Goal: Find specific page/section: Find specific page/section

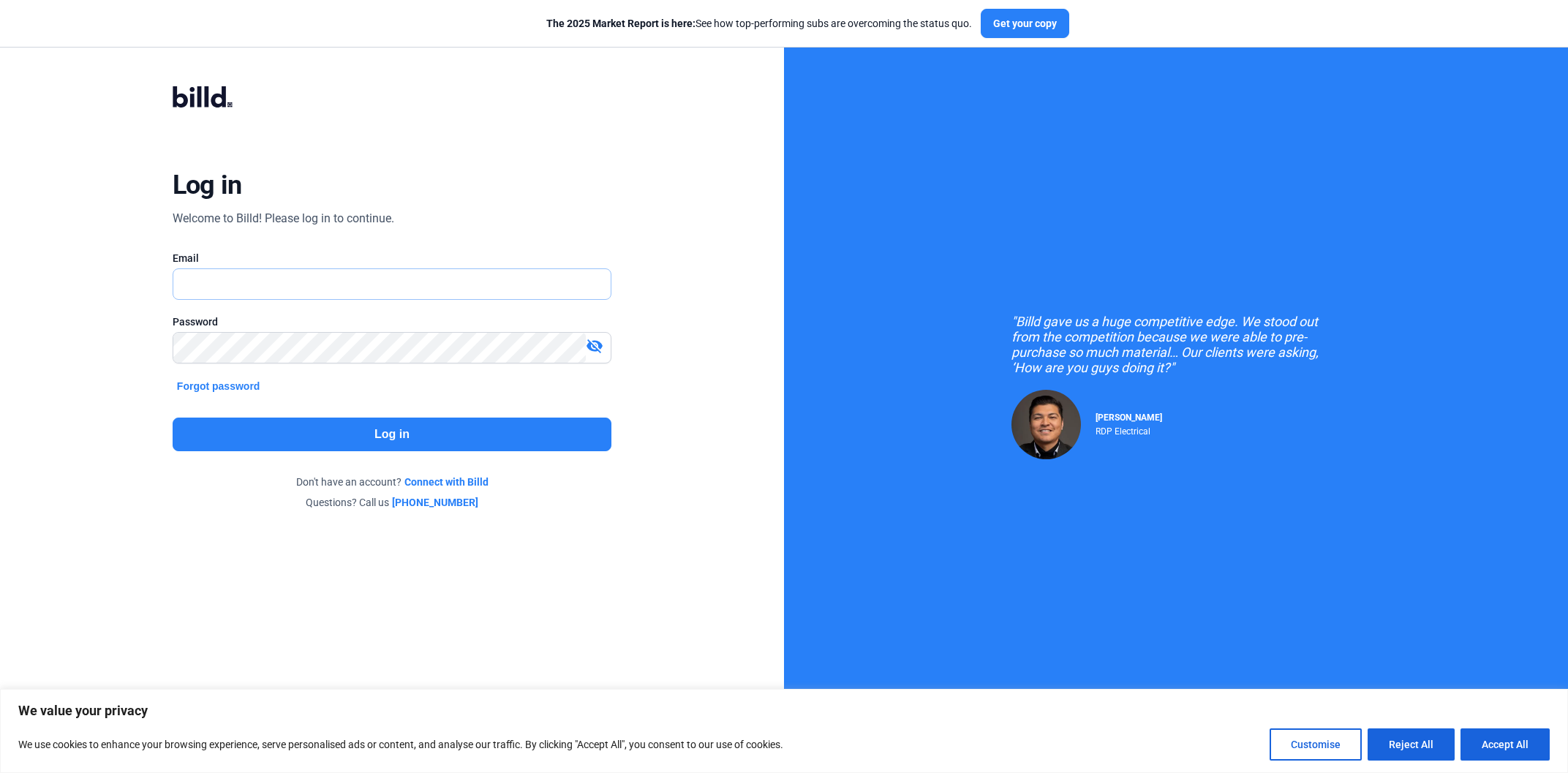
click at [405, 290] on input "text" at bounding box center [383, 284] width 422 height 30
paste input "[PERSON_NAME][EMAIL_ADDRESS][PERSON_NAME][DOMAIN_NAME]"
type input "[PERSON_NAME][EMAIL_ADDRESS][PERSON_NAME][DOMAIN_NAME]"
click at [443, 432] on button "Log in" at bounding box center [392, 434] width 439 height 34
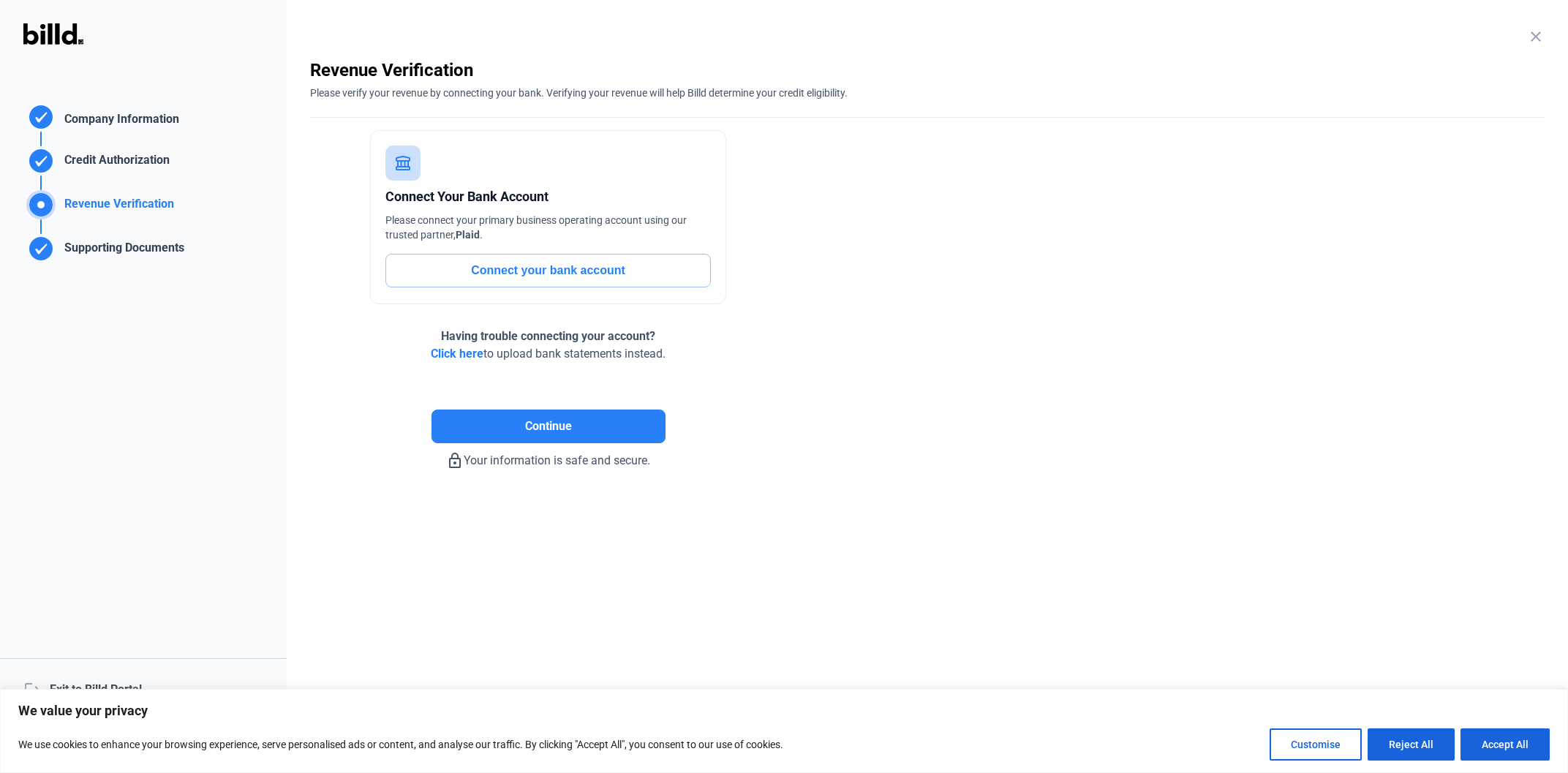
click at [117, 683] on div "logout Exit to Billd Portal" at bounding box center [143, 689] width 287 height 63
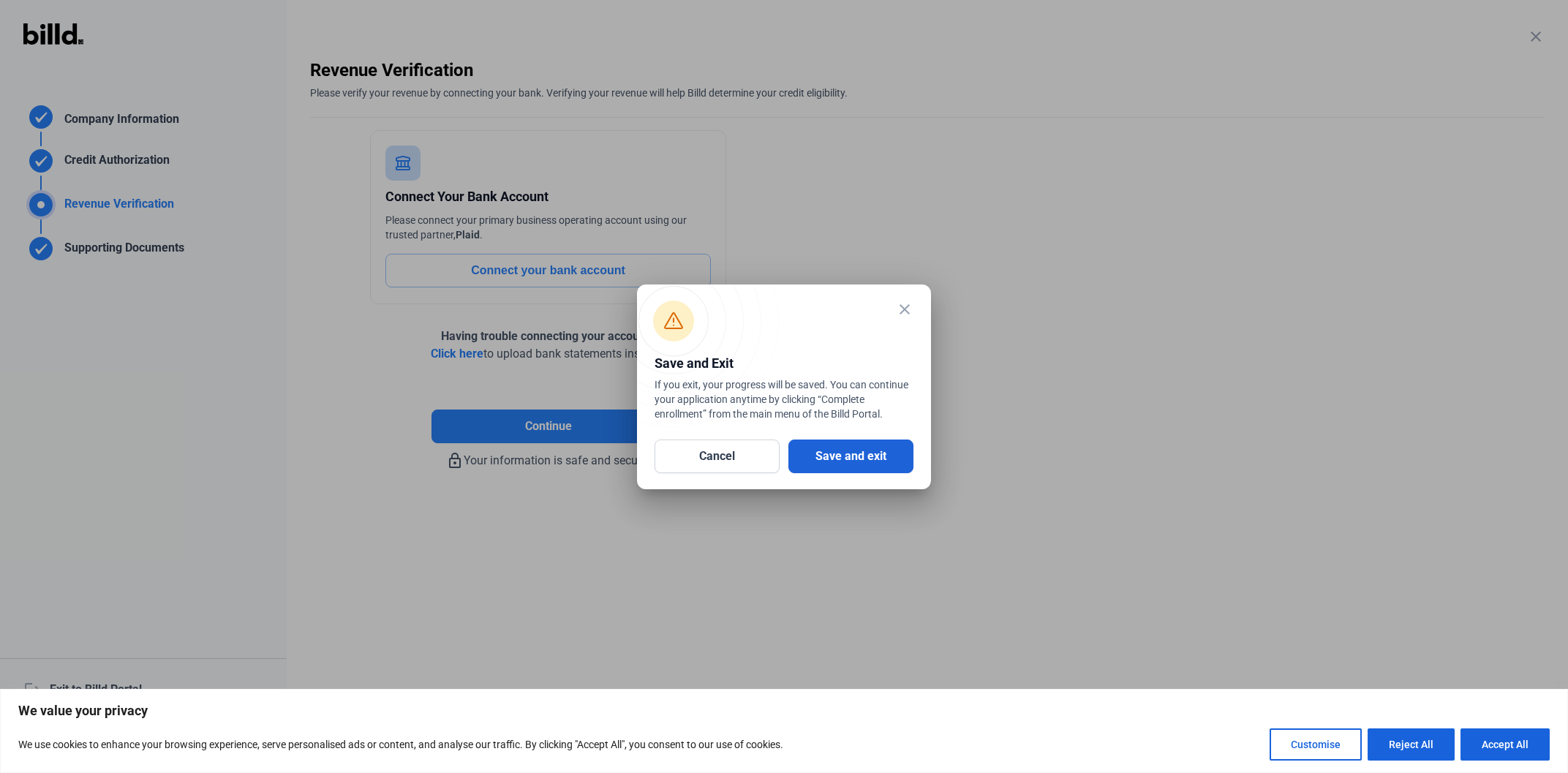
click at [807, 452] on button "Save and exit" at bounding box center [850, 456] width 125 height 34
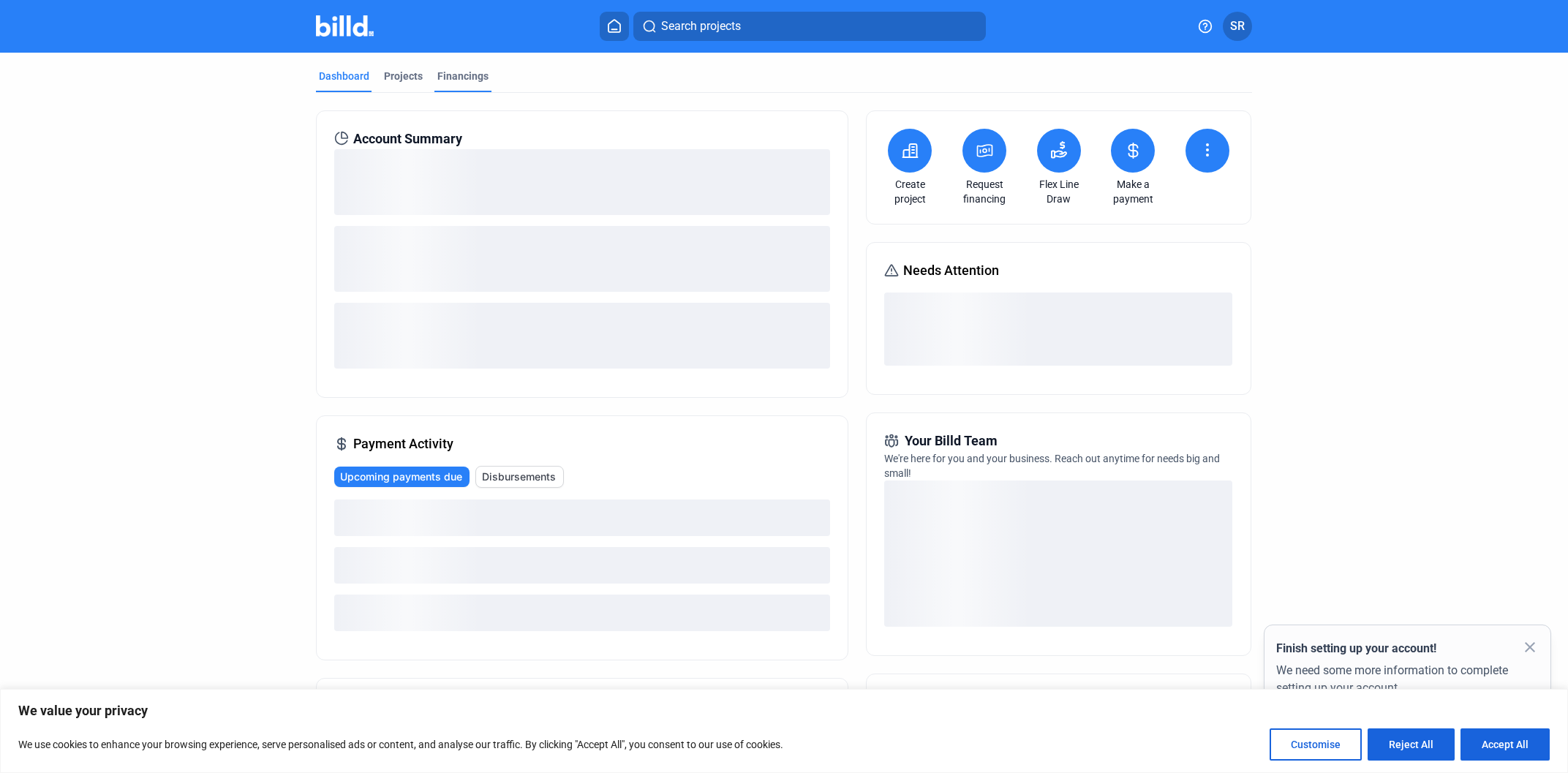
click at [455, 73] on div "Financings" at bounding box center [463, 76] width 51 height 15
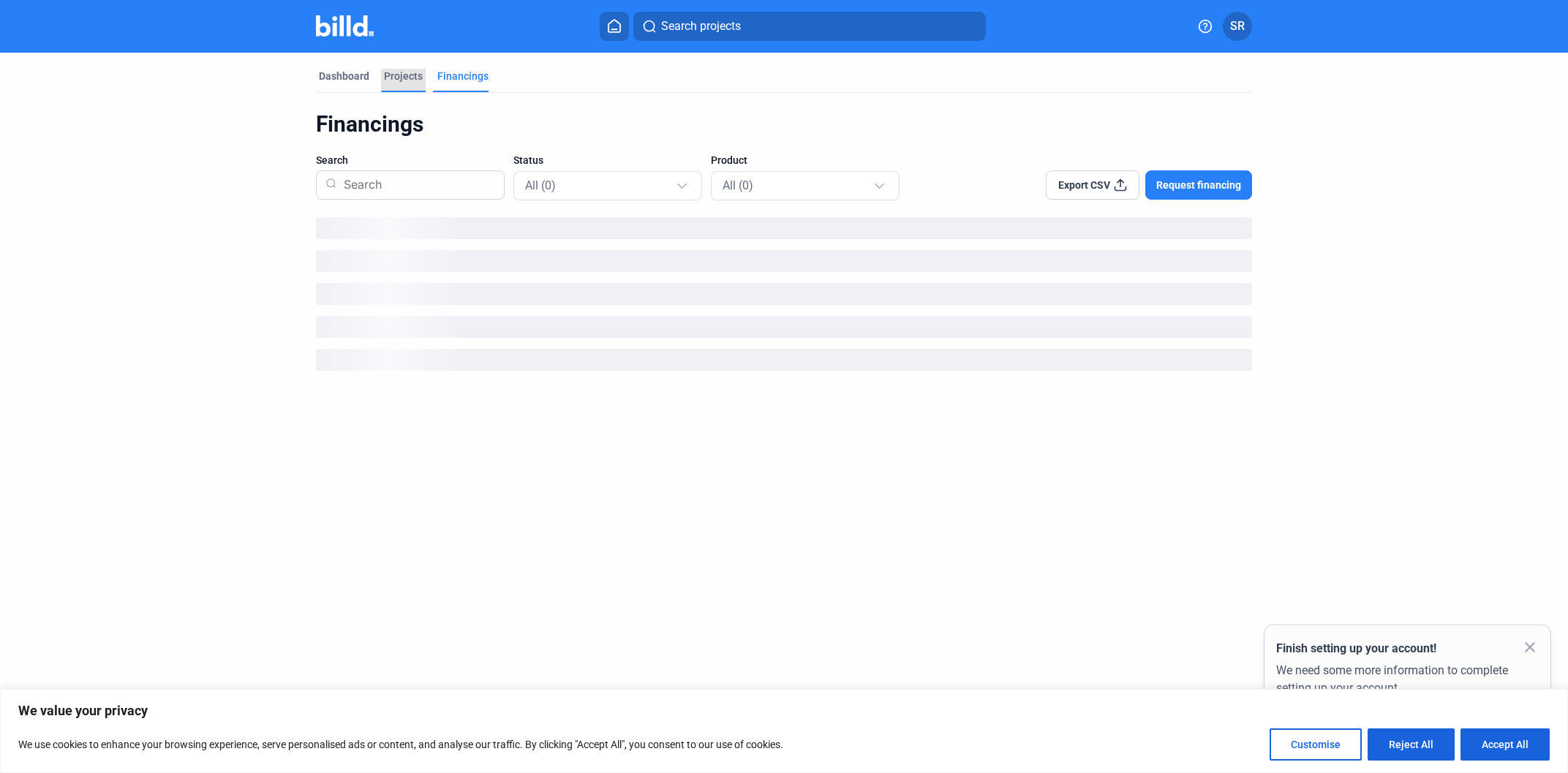
click at [403, 72] on div "Projects" at bounding box center [403, 76] width 39 height 15
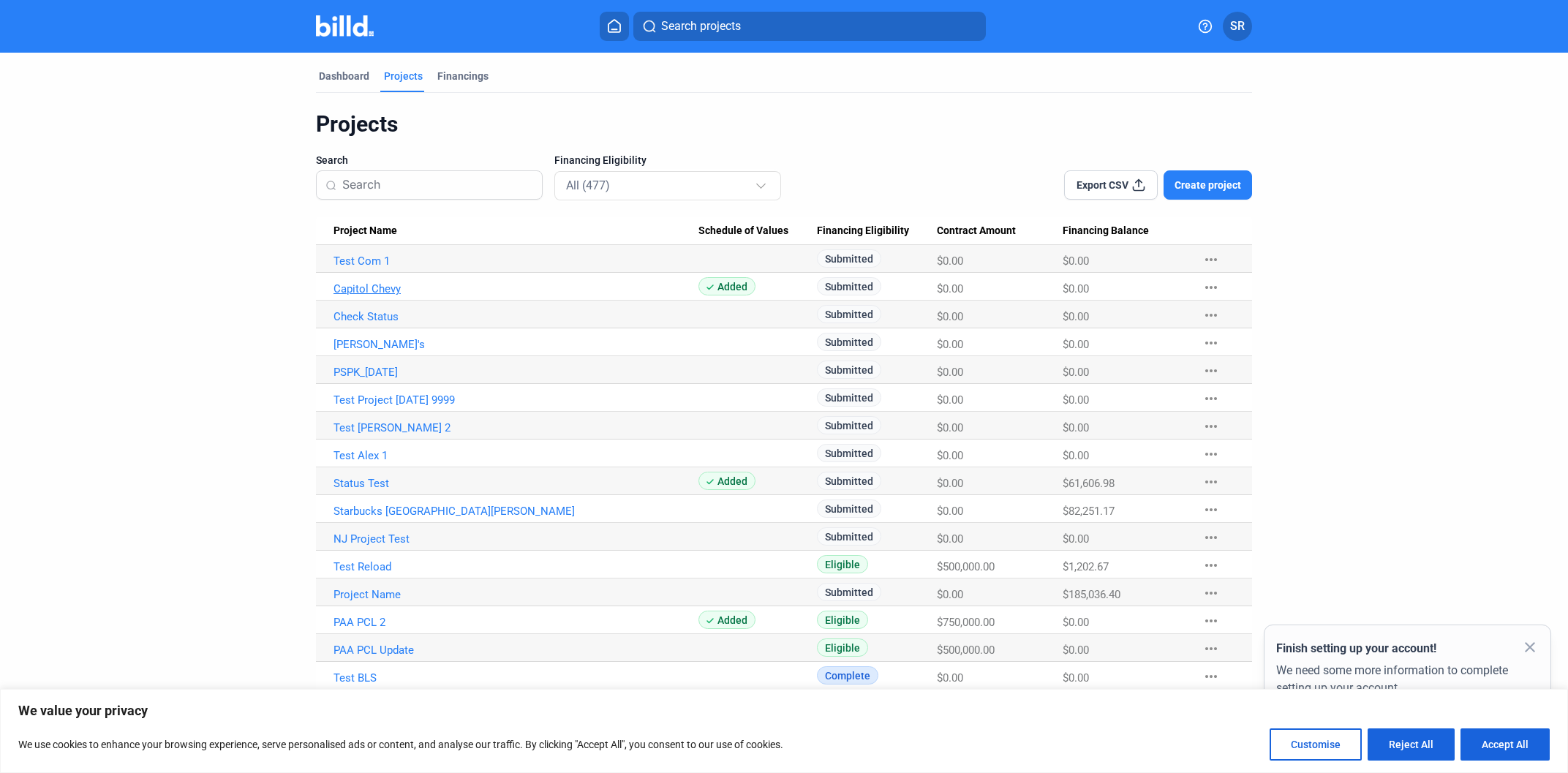
click at [393, 291] on link "Capitol Chevy" at bounding box center [515, 289] width 365 height 13
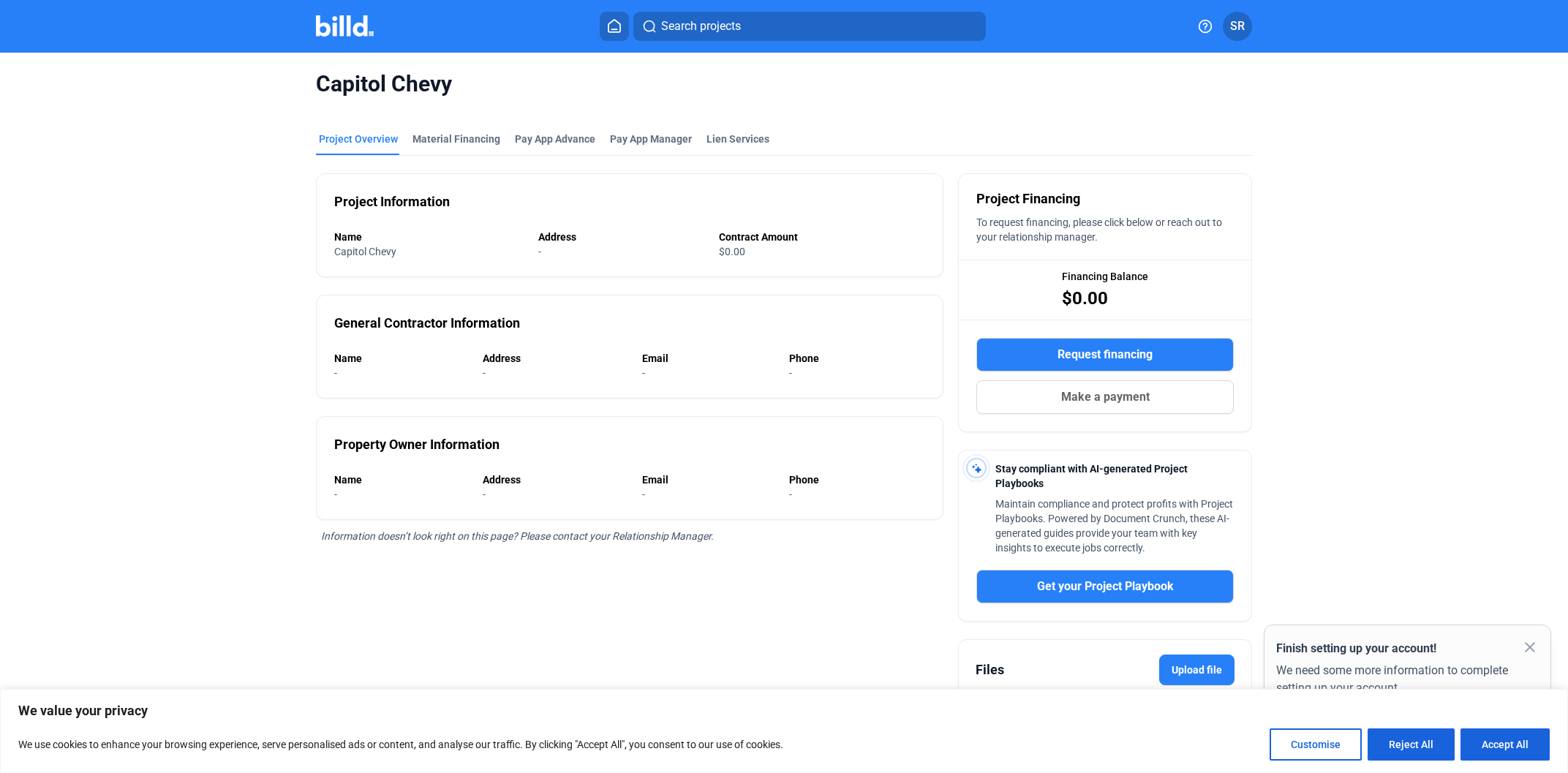
click at [646, 125] on mat-tab-group "Project Overview Material Financing Pay App Advance Pay App Manager Lien Servic…" at bounding box center [784, 451] width 936 height 671
drag, startPoint x: 647, startPoint y: 131, endPoint x: 649, endPoint y: 138, distance: 7.3
click at [647, 132] on mat-tab-group "Project Overview Material Financing Pay App Advance Pay App Manager Lien Servic…" at bounding box center [784, 451] width 936 height 671
click at [649, 138] on span "Pay App Manager" at bounding box center [651, 139] width 82 height 15
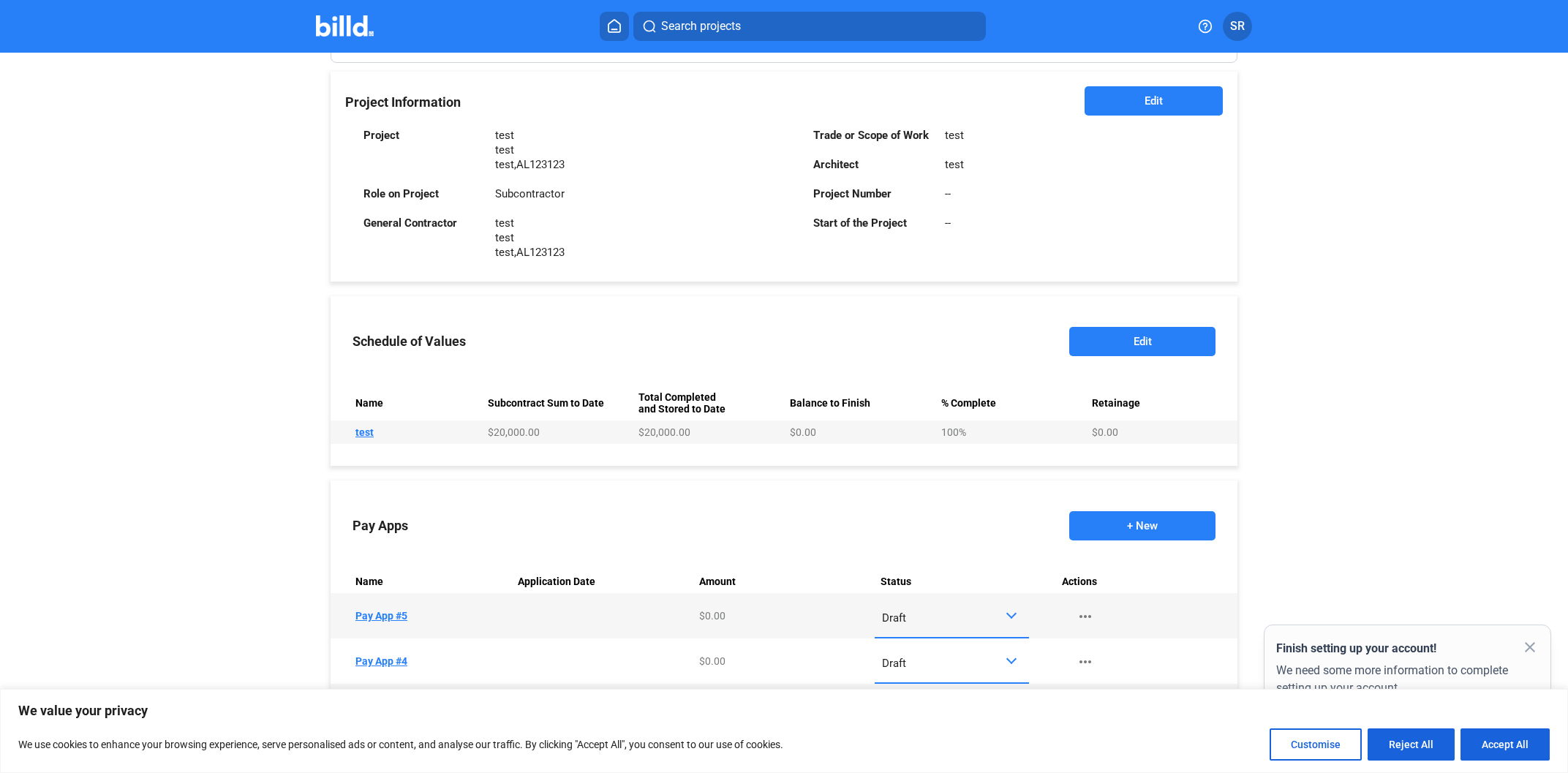
scroll to position [264, 0]
